Goal: Task Accomplishment & Management: Manage account settings

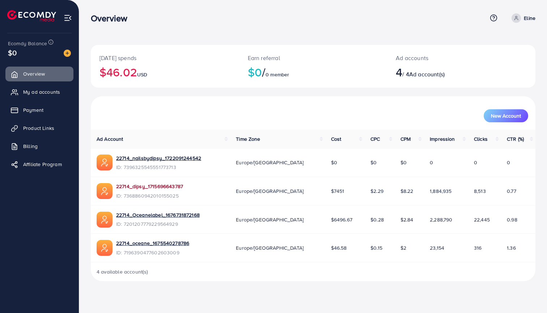
click at [134, 185] on link "22714_dipsy_1715696643787" at bounding box center [149, 186] width 67 height 7
click at [66, 52] on img at bounding box center [67, 53] width 7 height 7
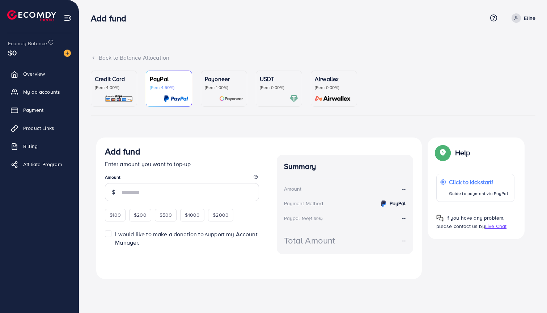
click at [68, 58] on div "$0" at bounding box center [39, 52] width 63 height 10
click at [161, 185] on input "number" at bounding box center [190, 192] width 137 height 18
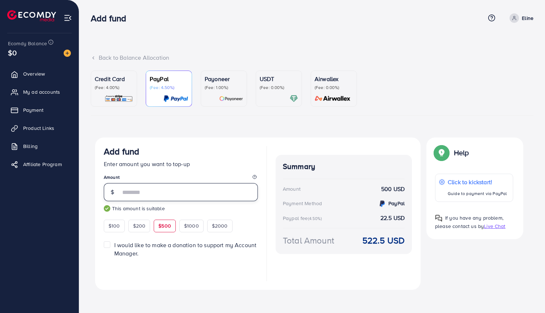
type input "***"
click at [119, 87] on p "(Fee: 4.00%)" at bounding box center [114, 88] width 38 height 6
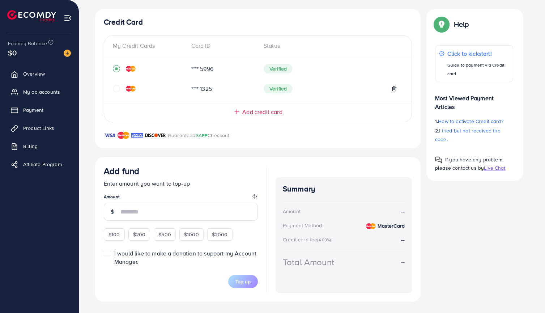
scroll to position [128, 0]
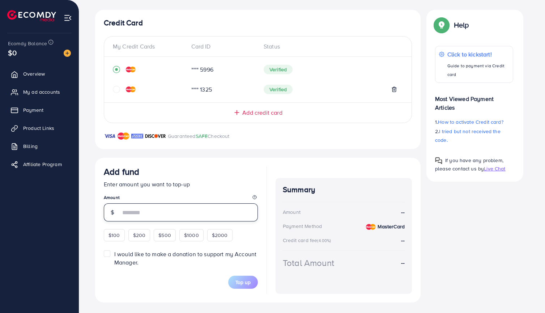
click at [157, 217] on input "number" at bounding box center [188, 212] width 137 height 18
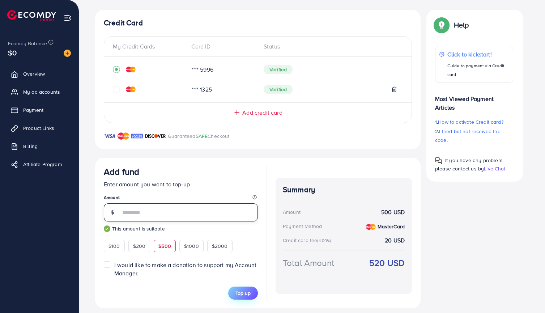
type input "***"
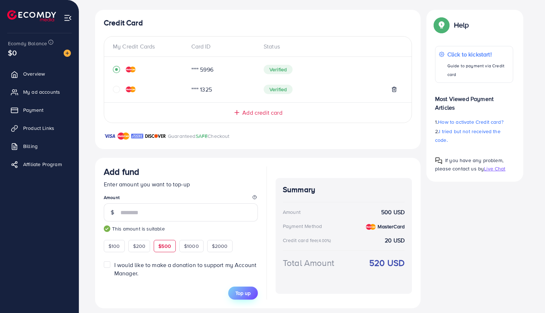
click at [242, 292] on span "Top up" at bounding box center [243, 292] width 15 height 7
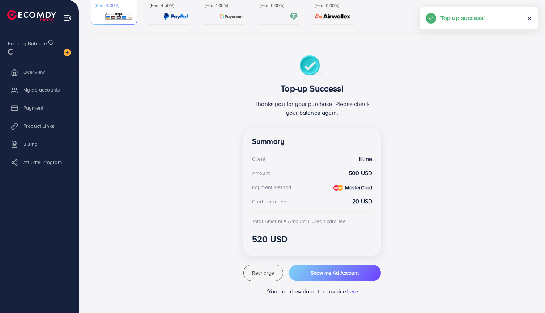
scroll to position [81, 0]
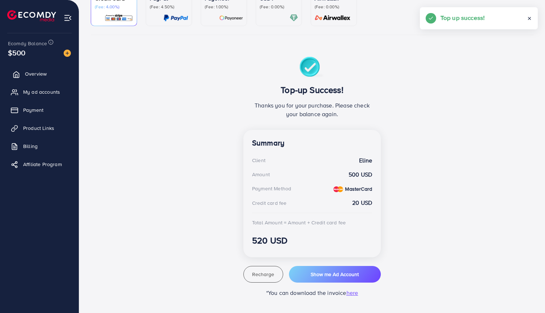
click at [59, 75] on link "Overview" at bounding box center [39, 74] width 68 height 14
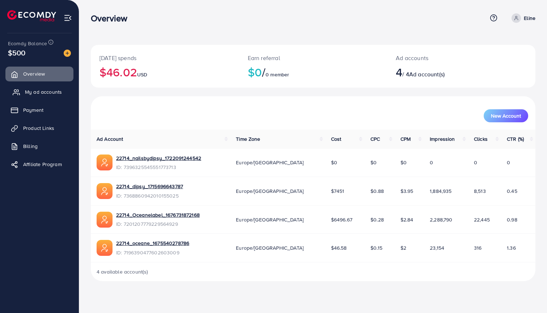
click at [47, 86] on link "My ad accounts" at bounding box center [39, 92] width 68 height 14
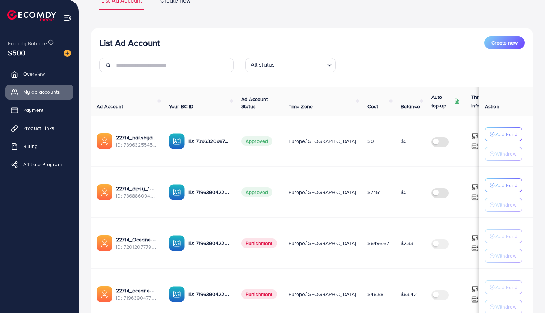
scroll to position [78, 0]
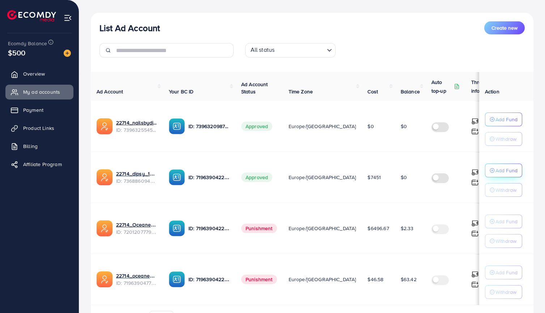
click at [511, 170] on p "Add Fund" at bounding box center [507, 170] width 22 height 9
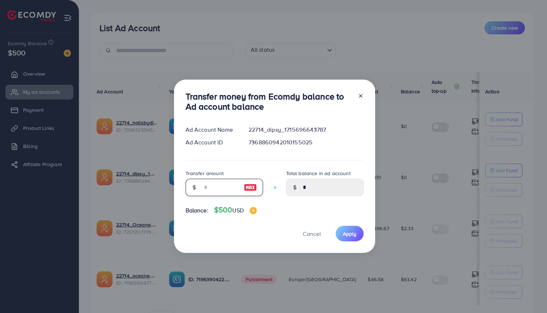
click at [210, 186] on input "number" at bounding box center [220, 187] width 36 height 17
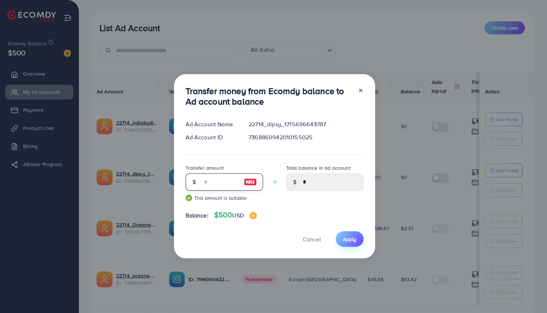
type input "***"
click at [356, 242] on button "Apply" at bounding box center [350, 239] width 28 height 16
